Goal: Task Accomplishment & Management: Manage account settings

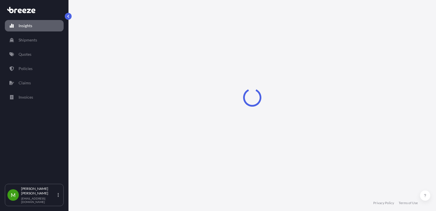
select select "2025"
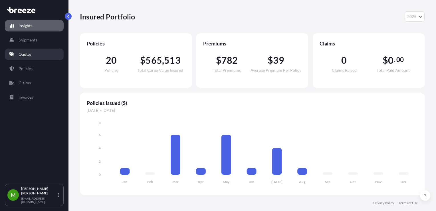
click at [35, 52] on link "Quotes" at bounding box center [34, 54] width 59 height 11
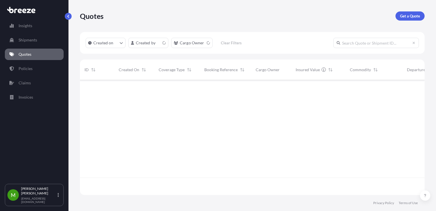
scroll to position [114, 340]
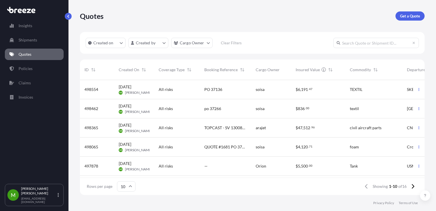
click at [173, 90] on div "All risks" at bounding box center [177, 89] width 37 height 6
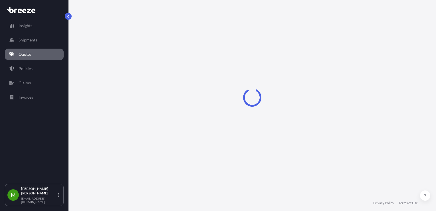
select select "Road"
select select "Air"
select select "Road"
select select "1"
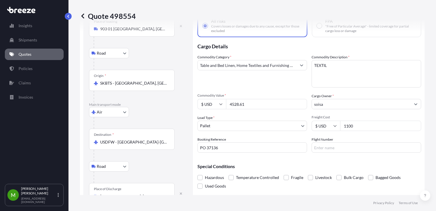
scroll to position [39, 0]
click at [238, 149] on input "PO 37136" at bounding box center [252, 147] width 110 height 10
paste input "S00024110"
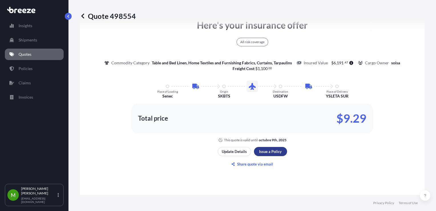
type input "PO 37136 / S00024110"
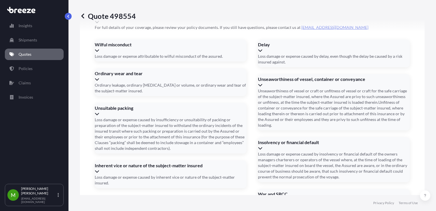
scroll to position [837, 0]
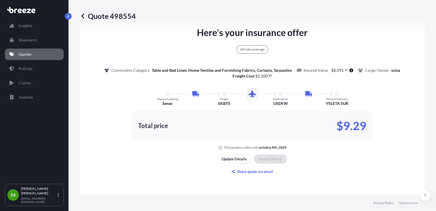
scroll to position [447, 0]
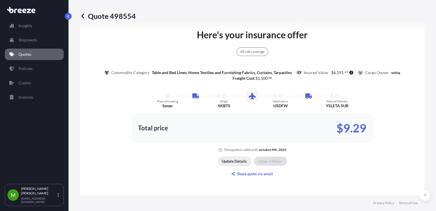
click at [235, 158] on p "Update Details" at bounding box center [234, 161] width 25 height 6
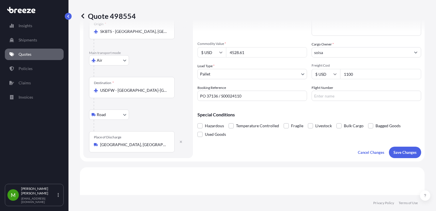
scroll to position [90, 0]
click at [402, 146] on button "Save Changes" at bounding box center [405, 151] width 32 height 11
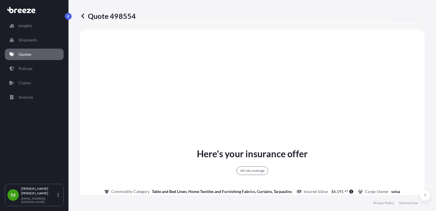
select select "Road"
select select "Air"
select select "Road"
select select "1"
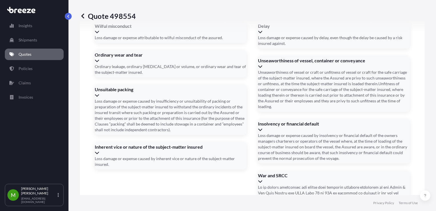
scroll to position [848, 0]
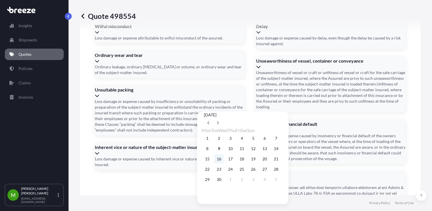
click at [223, 163] on button "16" at bounding box center [218, 158] width 9 height 9
type input "[DATE]"
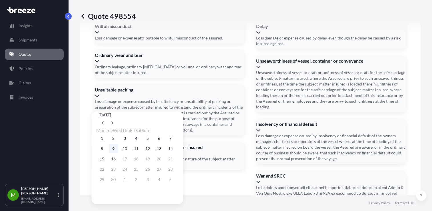
click at [116, 152] on button "9" at bounding box center [113, 148] width 9 height 9
type input "[DATE]"
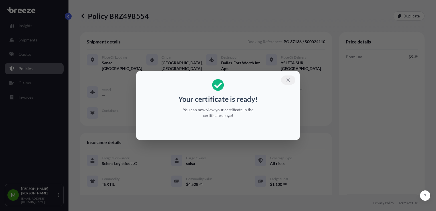
click at [288, 82] on icon "button" at bounding box center [288, 79] width 5 height 5
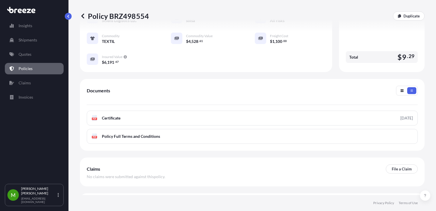
scroll to position [152, 0]
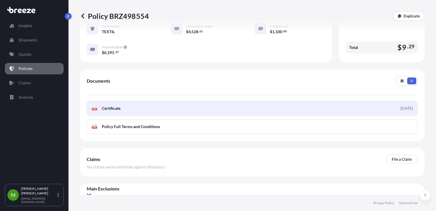
click at [403, 105] on div "[DATE]" at bounding box center [406, 108] width 13 height 6
